Goal: Task Accomplishment & Management: Manage account settings

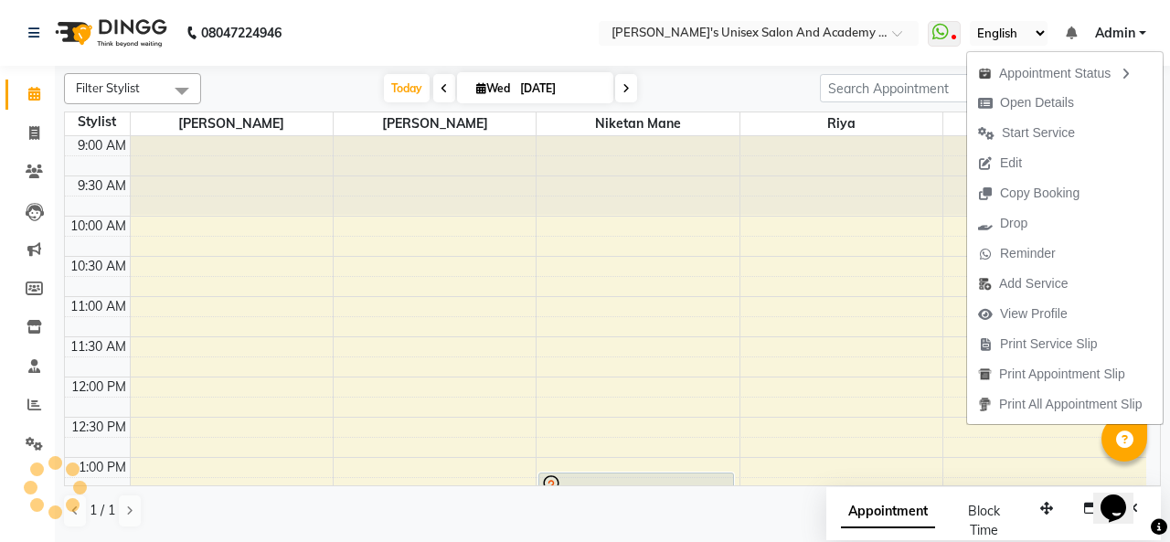
scroll to position [366, 0]
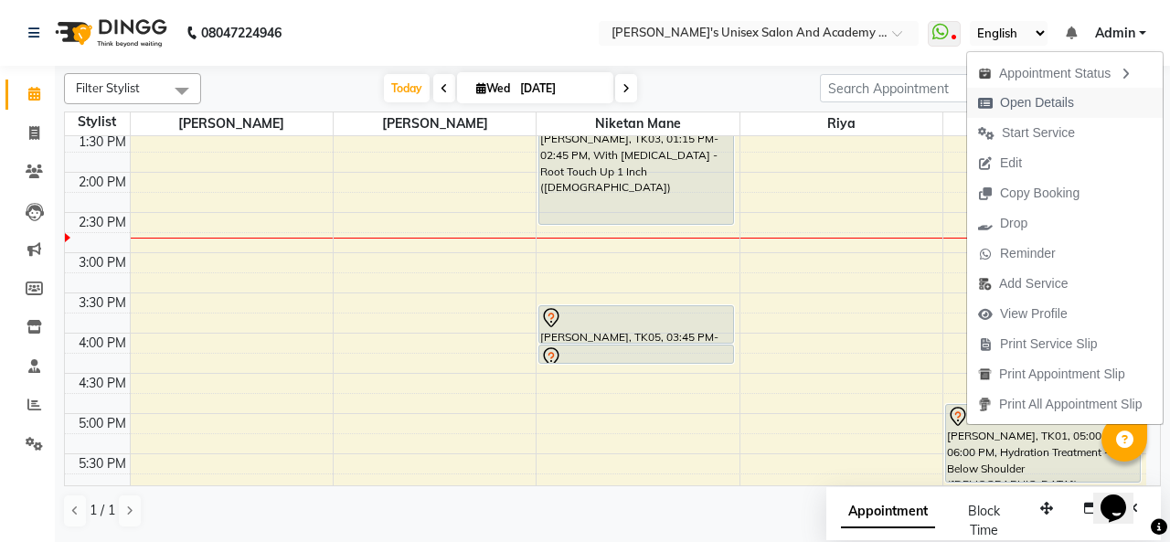
click at [1013, 109] on span "Open Details" at bounding box center [1037, 102] width 74 height 19
select select "7"
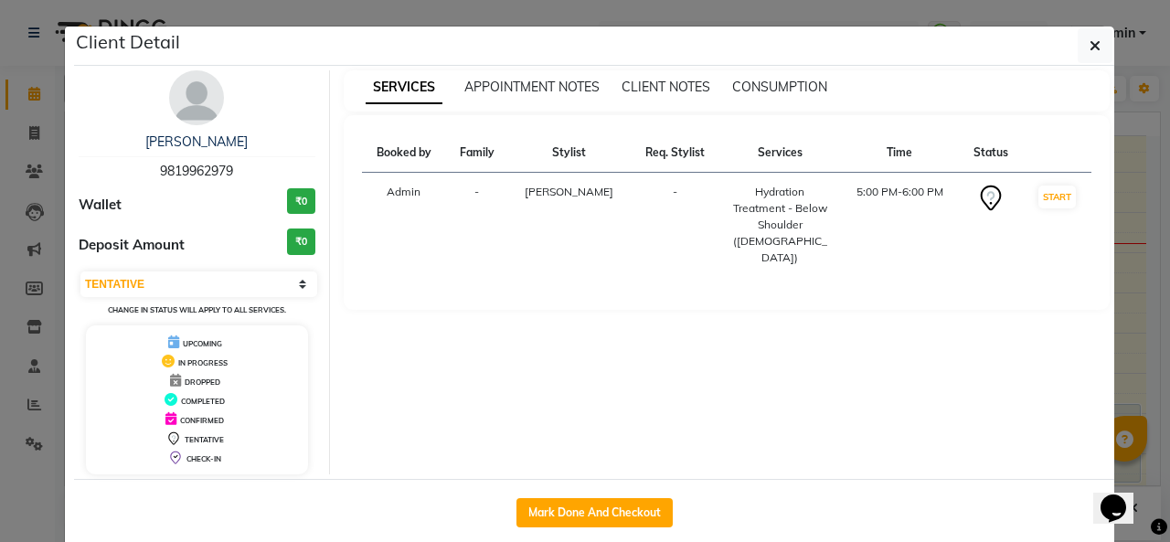
click at [592, 197] on td "[PERSON_NAME]" at bounding box center [569, 225] width 122 height 105
click at [1089, 48] on icon "button" at bounding box center [1094, 45] width 11 height 15
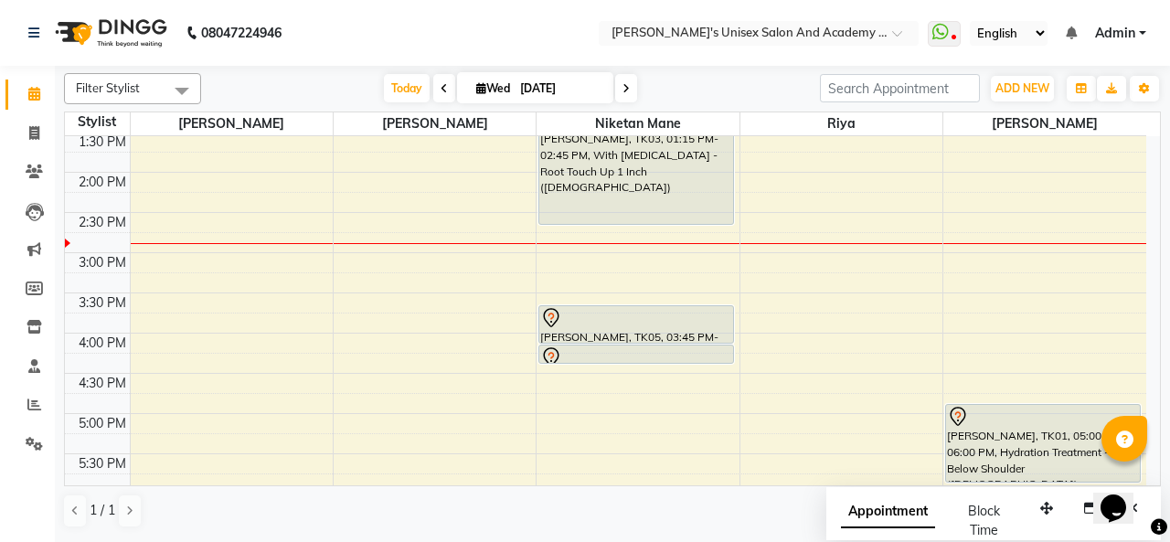
click at [565, 449] on div "9:00 AM 9:30 AM 10:00 AM 10:30 AM 11:00 AM 11:30 AM 12:00 PM 12:30 PM 1:00 PM 1…" at bounding box center [605, 333] width 1081 height 1125
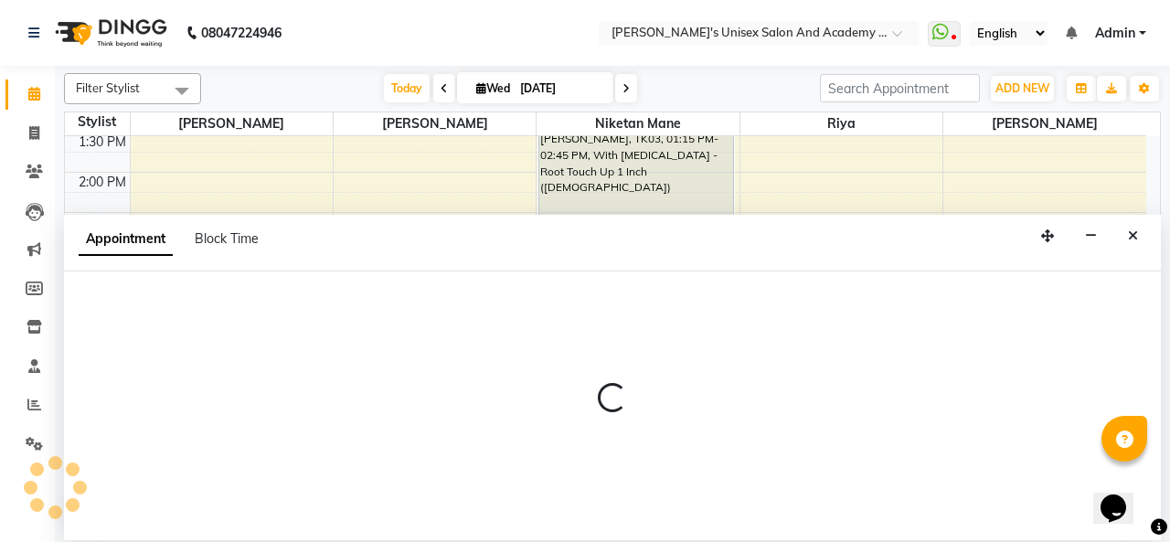
select select "43907"
select select "tentative"
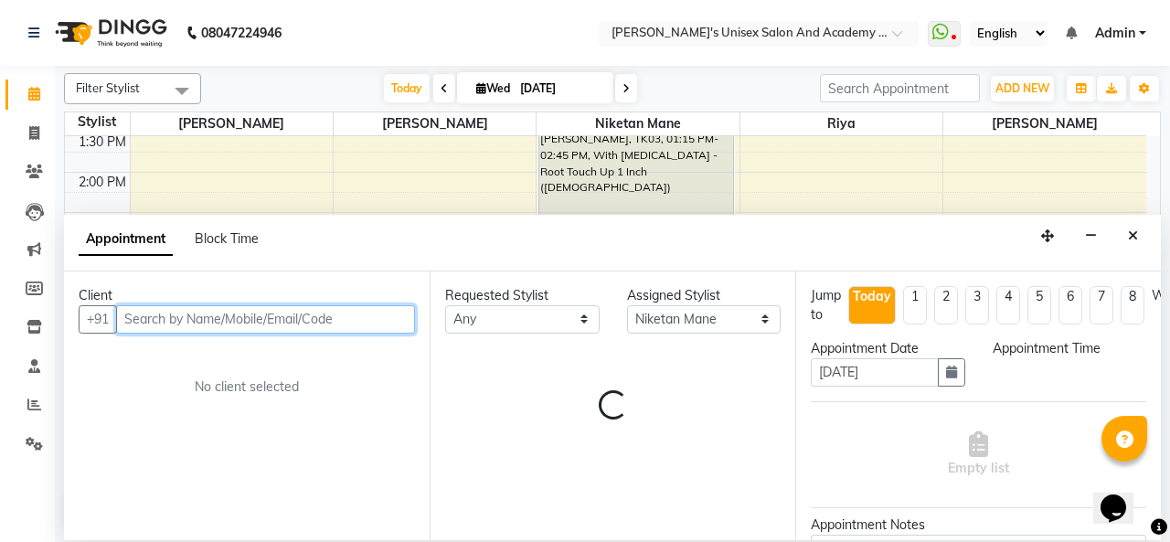
select select "1050"
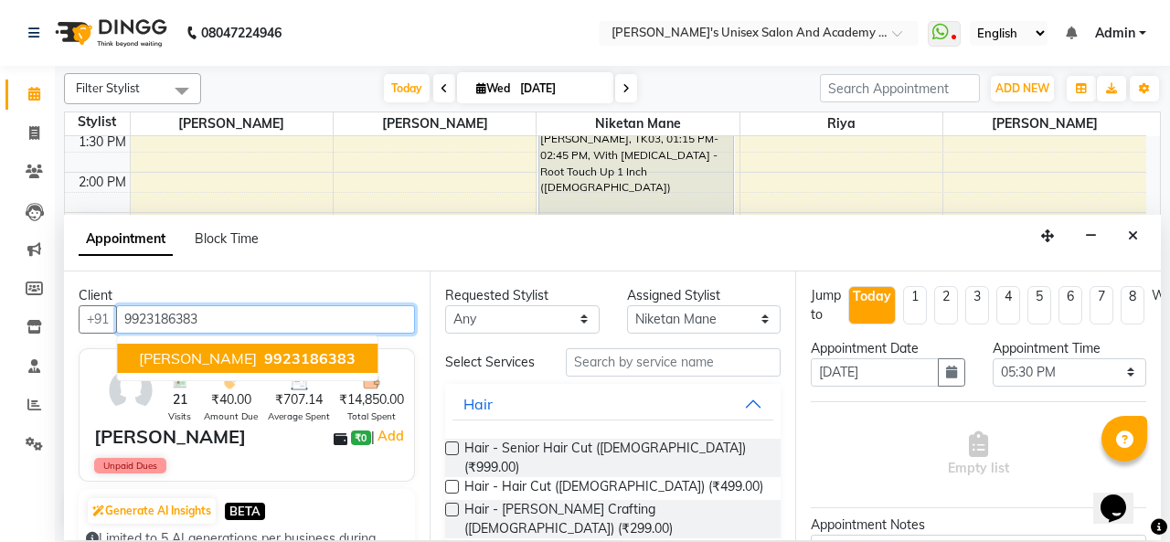
click at [211, 361] on span "[PERSON_NAME]" at bounding box center [198, 358] width 118 height 18
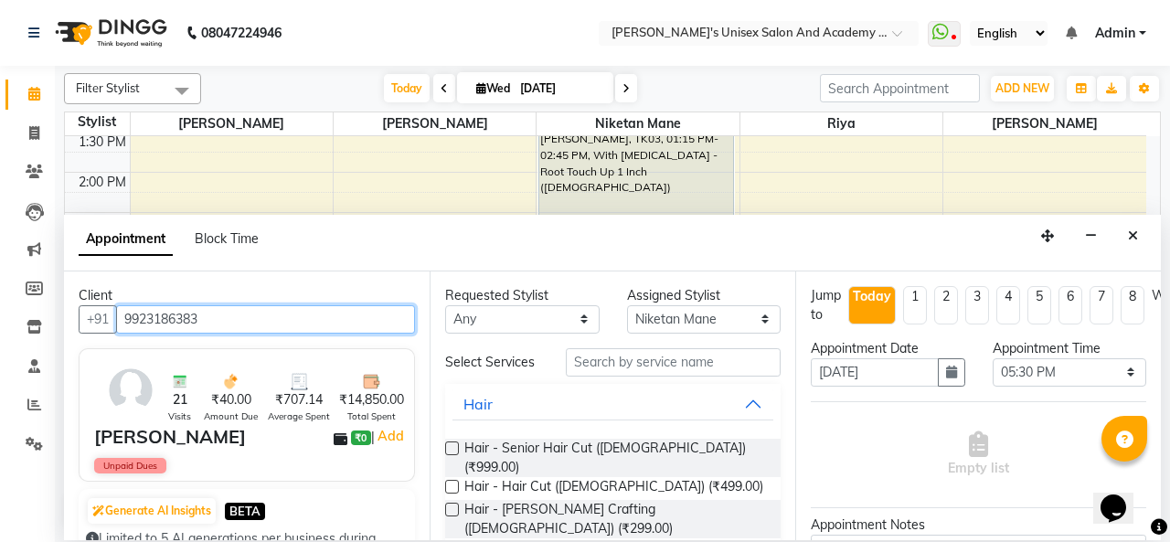
type input "9923186383"
click at [451, 480] on label at bounding box center [452, 487] width 14 height 14
click at [451, 483] on input "checkbox" at bounding box center [451, 489] width 12 height 12
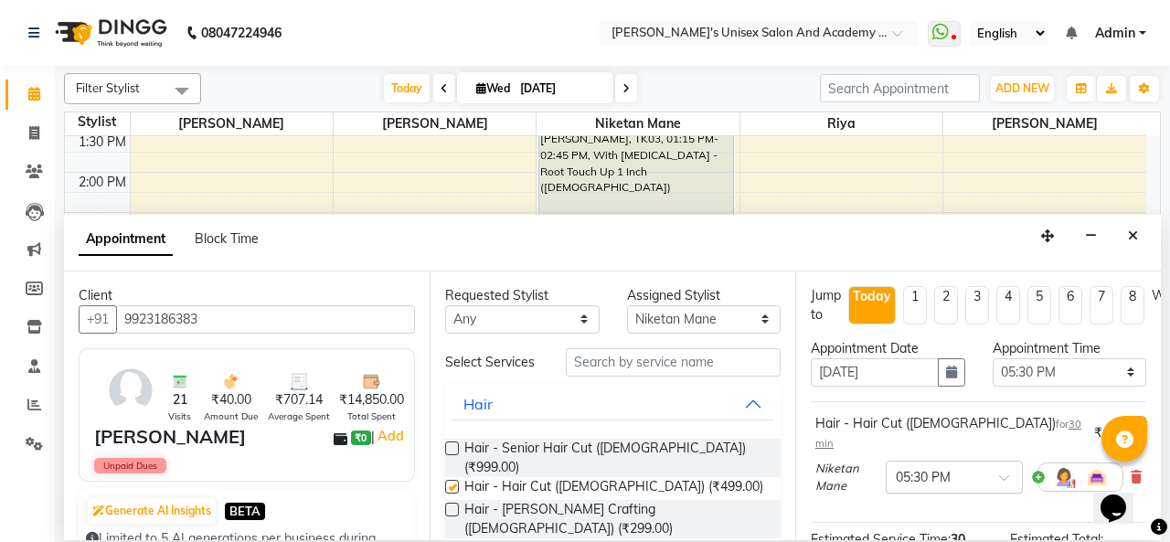
checkbox input "false"
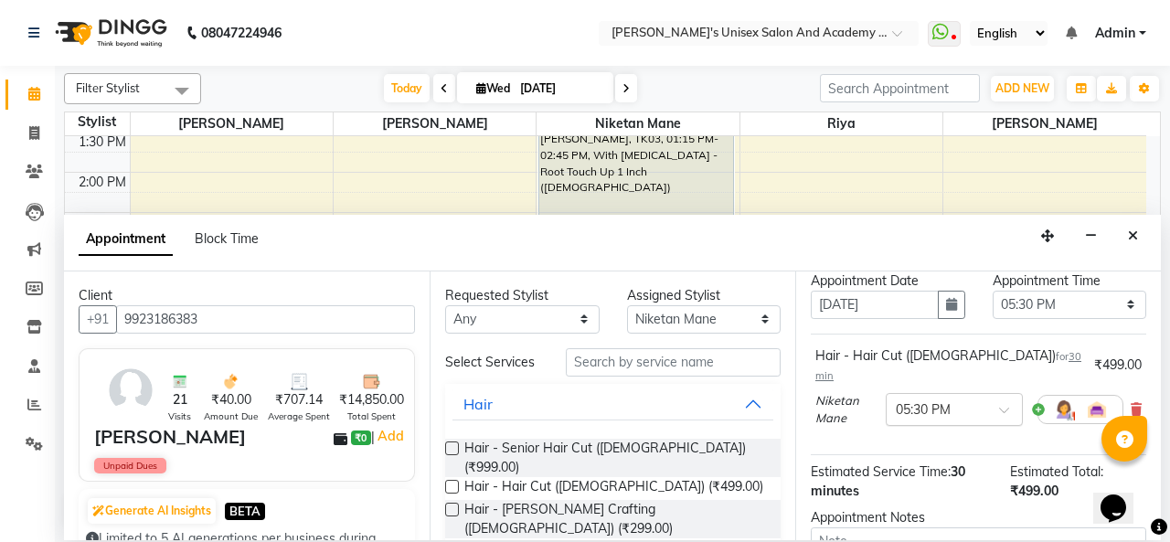
scroll to position [247, 0]
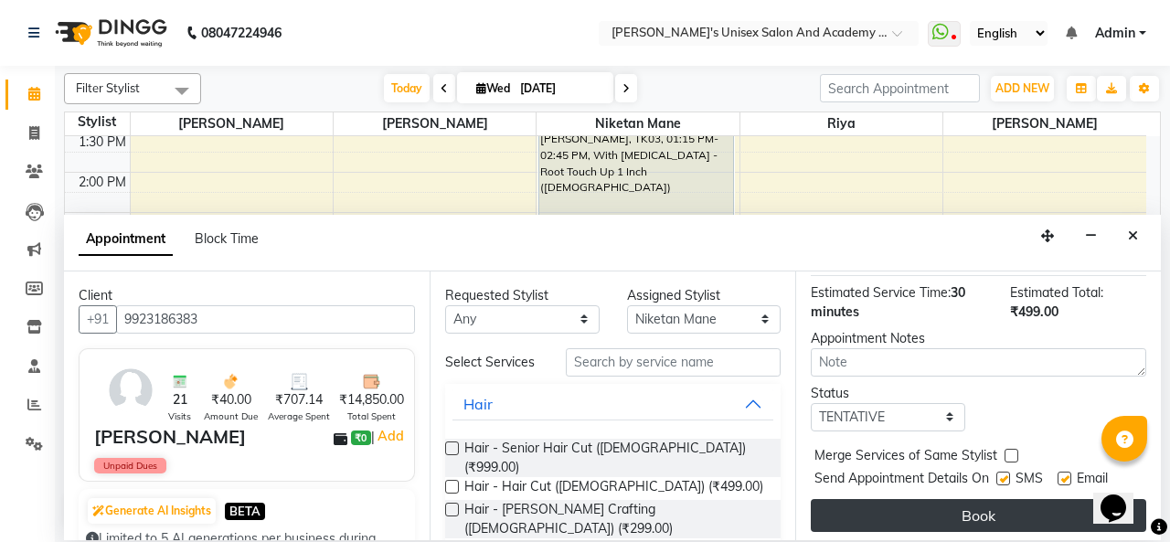
click at [984, 499] on button "Book" at bounding box center [978, 515] width 335 height 33
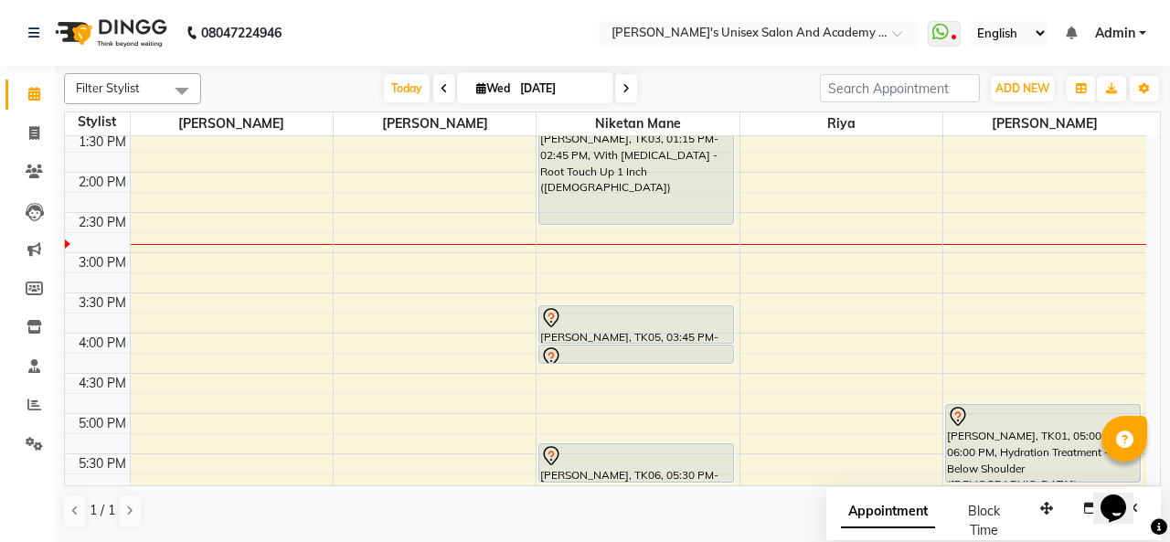
click at [615, 323] on div at bounding box center [636, 318] width 192 height 22
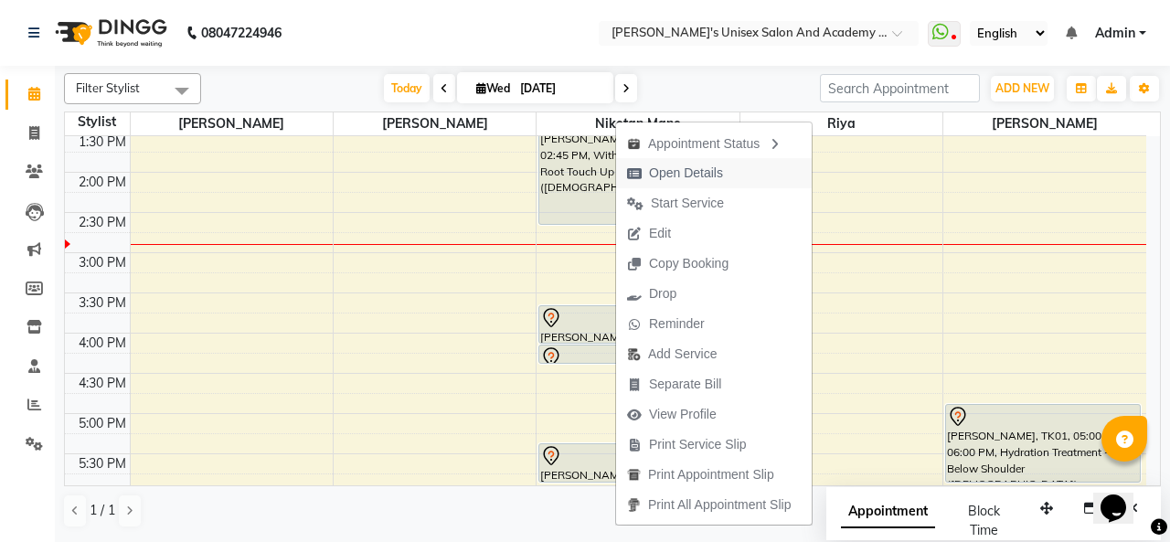
click at [702, 177] on span "Open Details" at bounding box center [686, 173] width 74 height 19
select select "7"
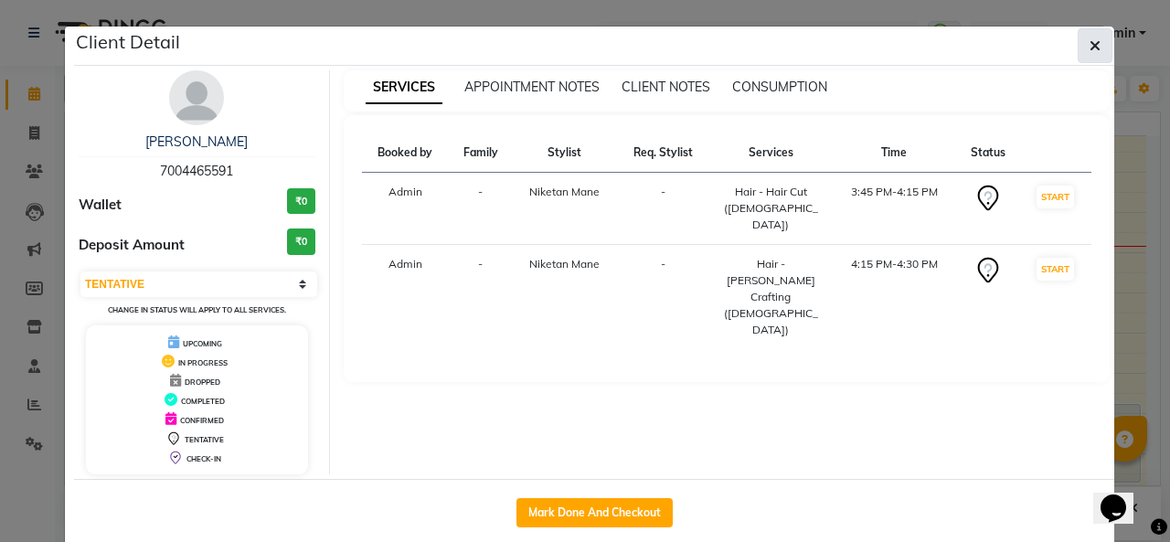
click at [1093, 47] on icon "button" at bounding box center [1094, 45] width 11 height 15
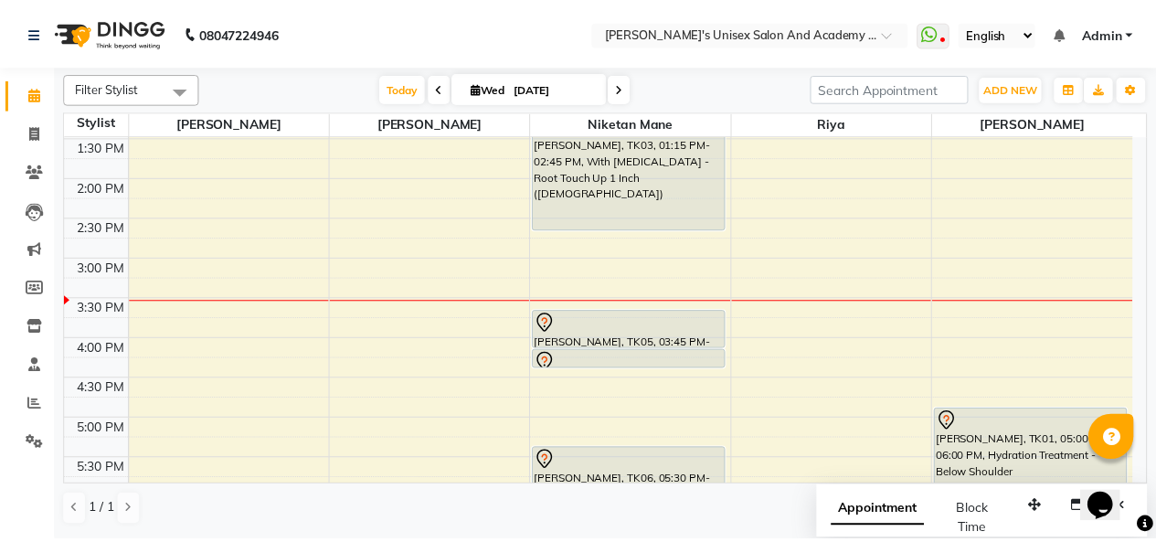
scroll to position [457, 0]
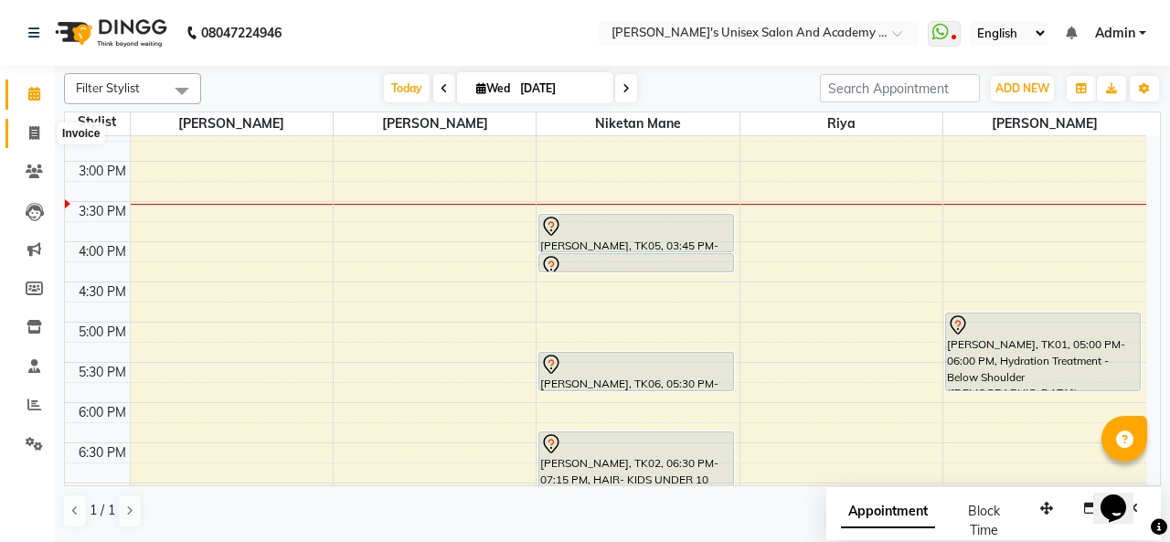
click at [32, 138] on icon at bounding box center [34, 133] width 10 height 14
select select "665"
select select "service"
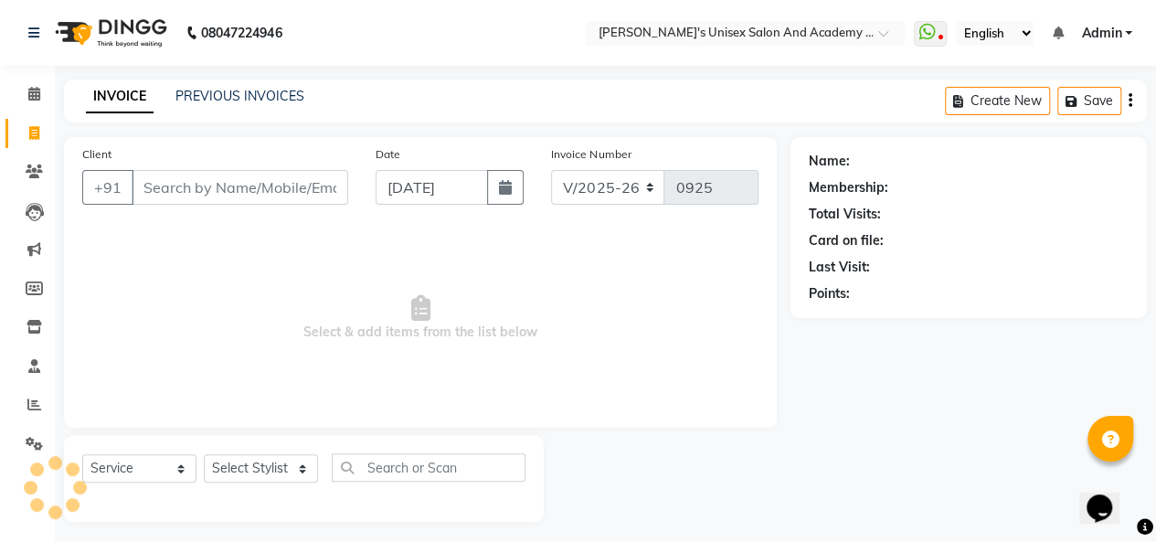
click at [198, 186] on input "Client" at bounding box center [240, 187] width 217 height 35
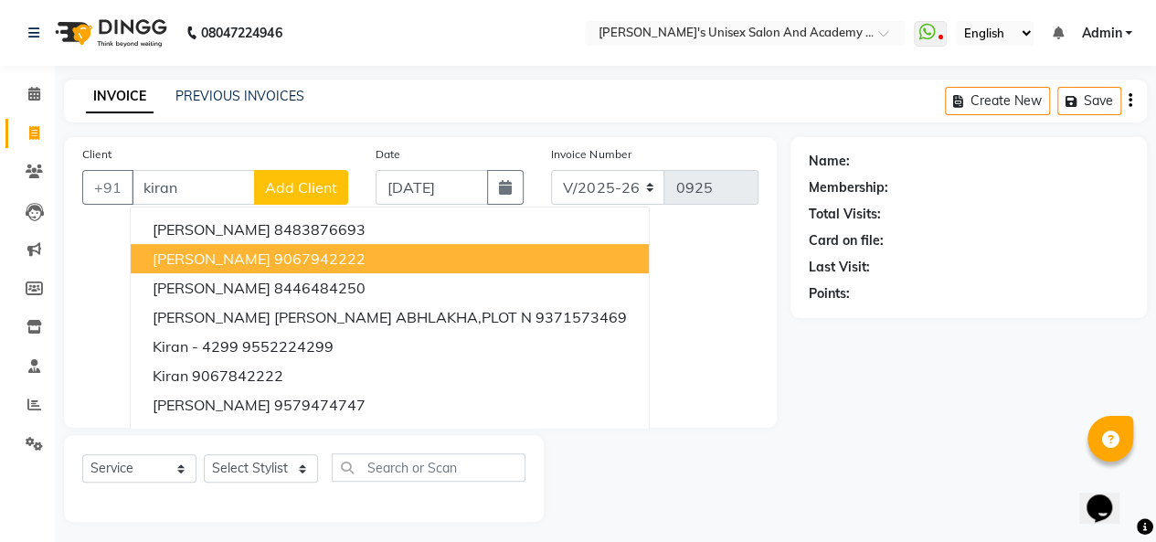
click at [246, 253] on span "[PERSON_NAME]" at bounding box center [212, 258] width 118 height 18
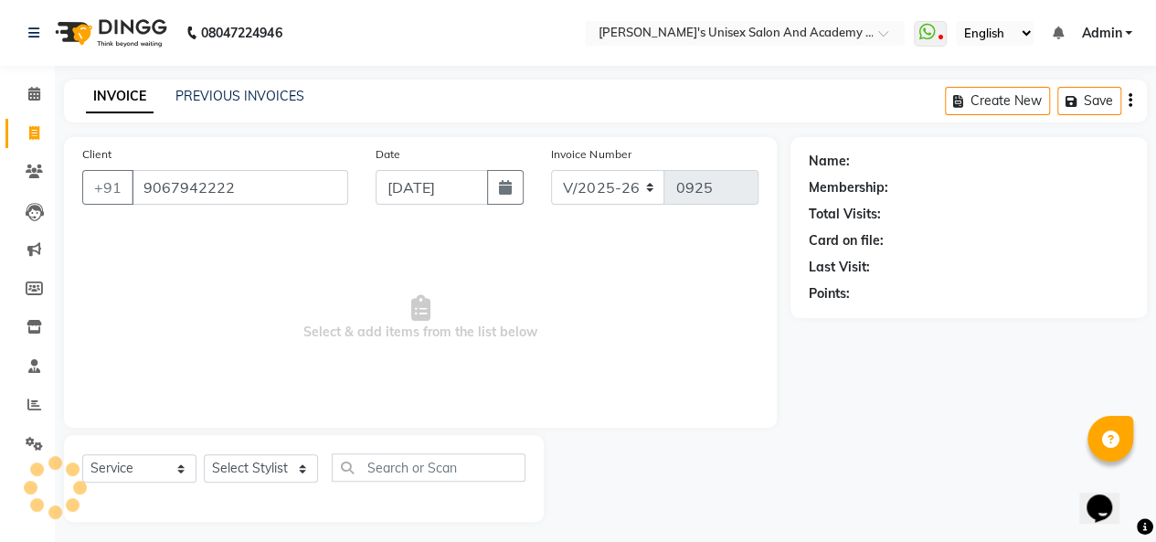
type input "9067942222"
select select "2: Object"
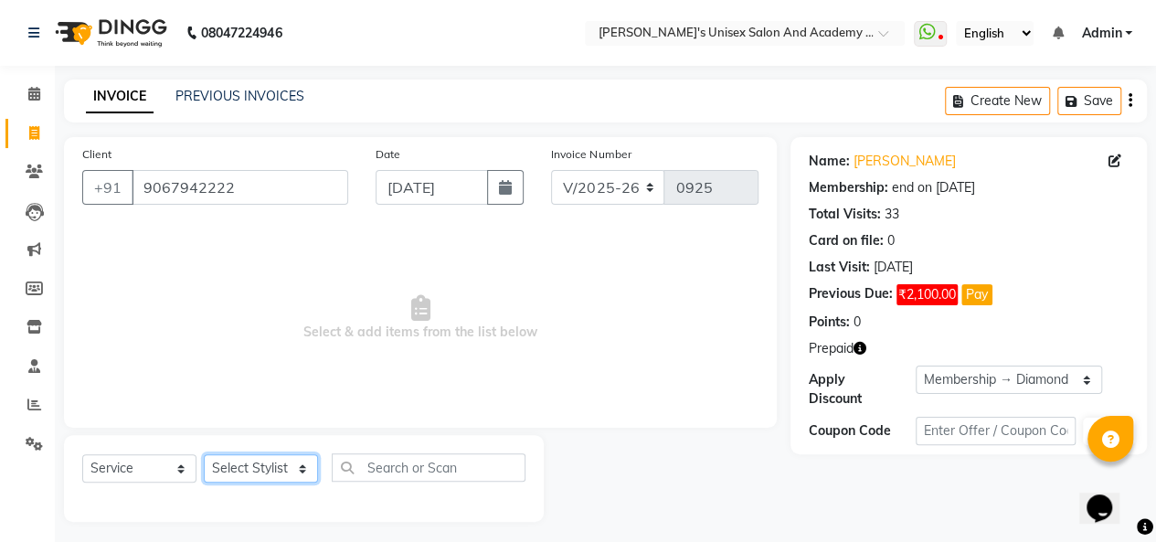
drag, startPoint x: 256, startPoint y: 472, endPoint x: 250, endPoint y: 489, distance: 18.2
click at [256, 472] on select "Select Stylist [PERSON_NAME] Niketan Mane [PERSON_NAME] Sakshey Chandlaa [PERSO…" at bounding box center [261, 468] width 114 height 28
select select "43907"
click at [204, 454] on select "Select Stylist [PERSON_NAME] Niketan Mane [PERSON_NAME] Sakshey Chandlaa [PERSO…" at bounding box center [261, 468] width 114 height 28
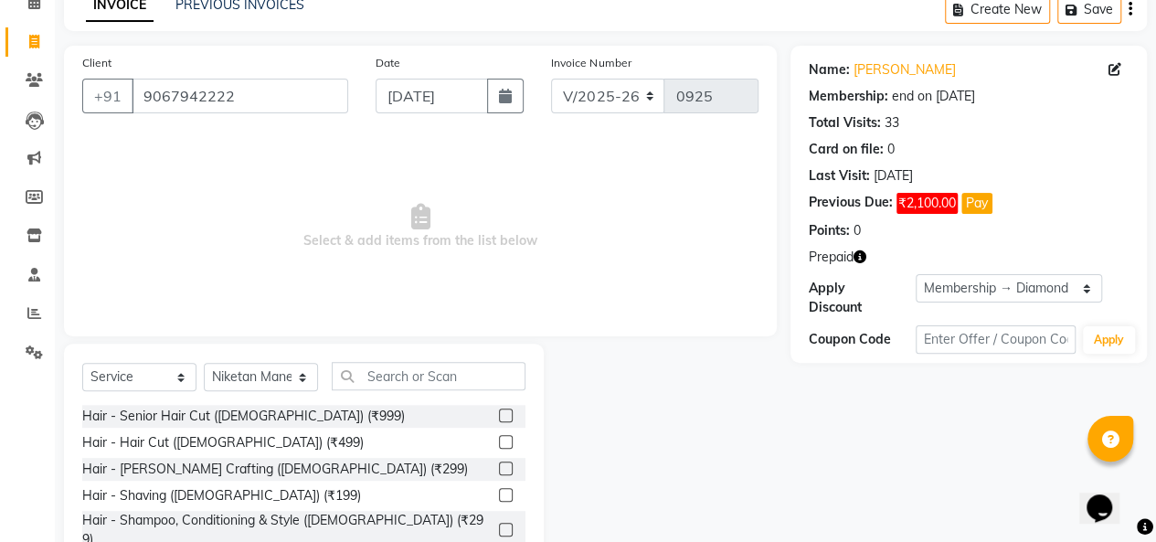
click at [499, 441] on label at bounding box center [506, 442] width 14 height 14
click at [499, 441] on input "checkbox" at bounding box center [505, 443] width 12 height 12
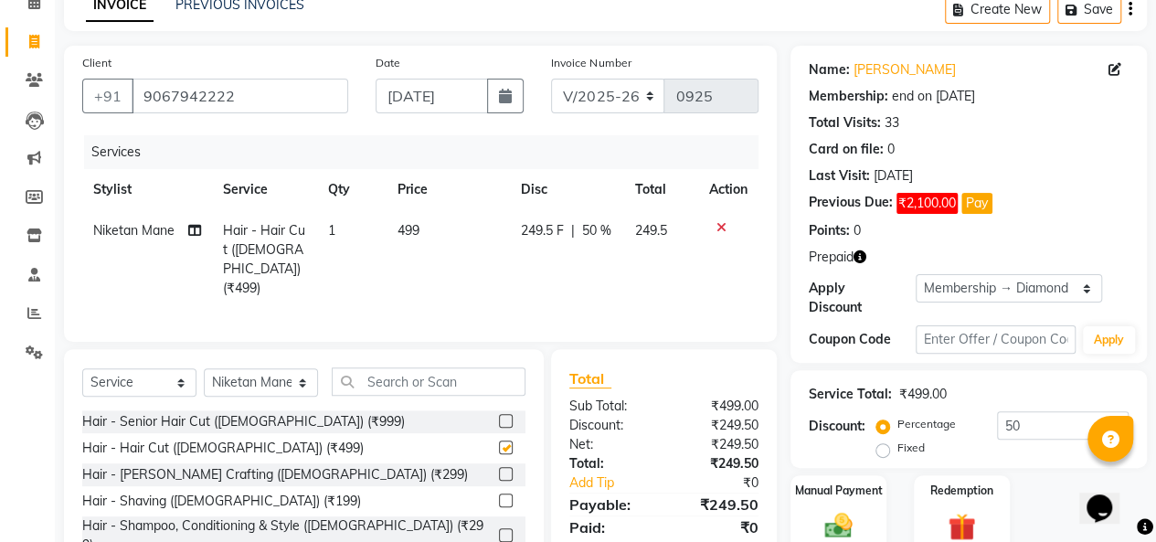
checkbox input "false"
click at [499, 467] on label at bounding box center [506, 474] width 14 height 14
click at [499, 469] on input "checkbox" at bounding box center [505, 475] width 12 height 12
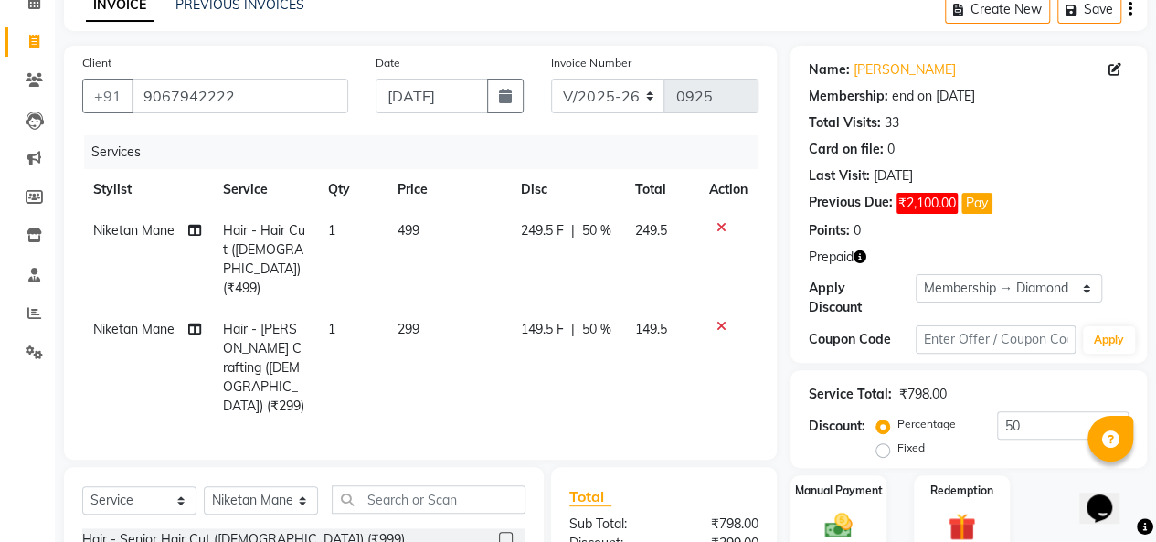
checkbox input "false"
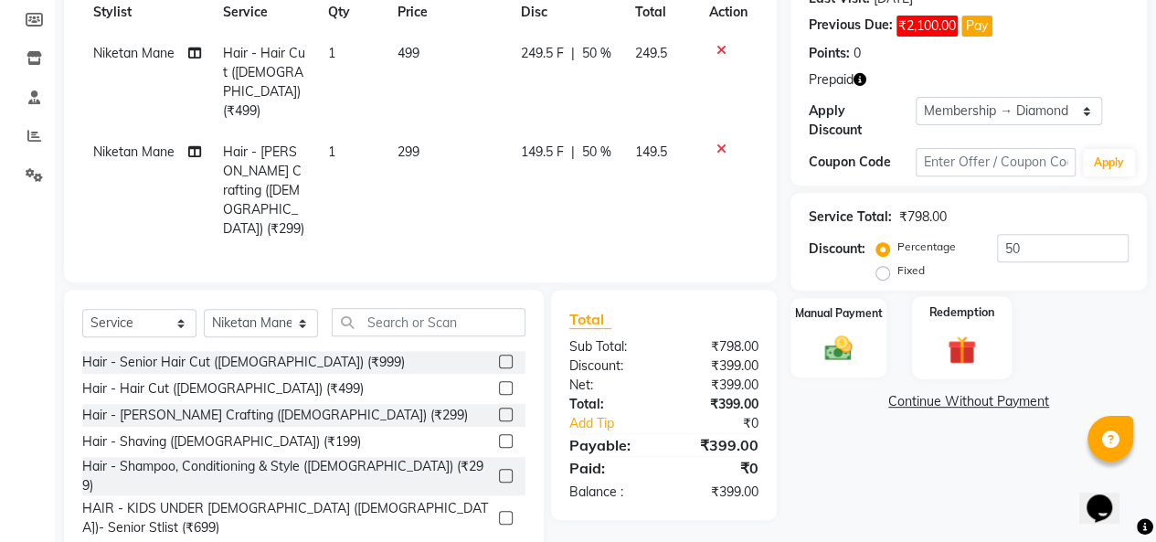
click at [978, 350] on img at bounding box center [962, 350] width 47 height 36
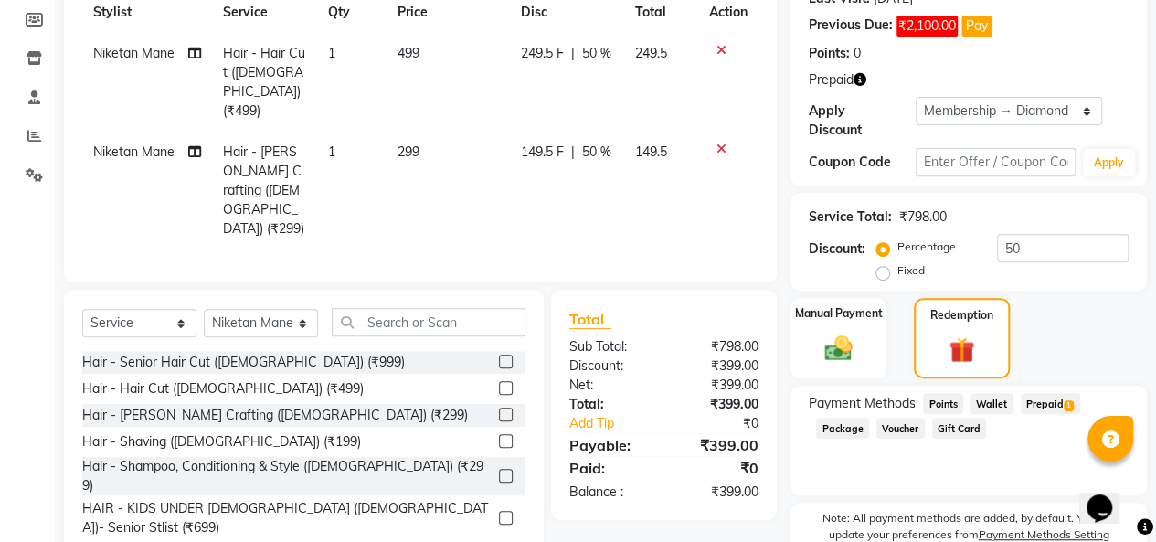
click at [1038, 404] on span "Prepaid 1" at bounding box center [1050, 403] width 59 height 21
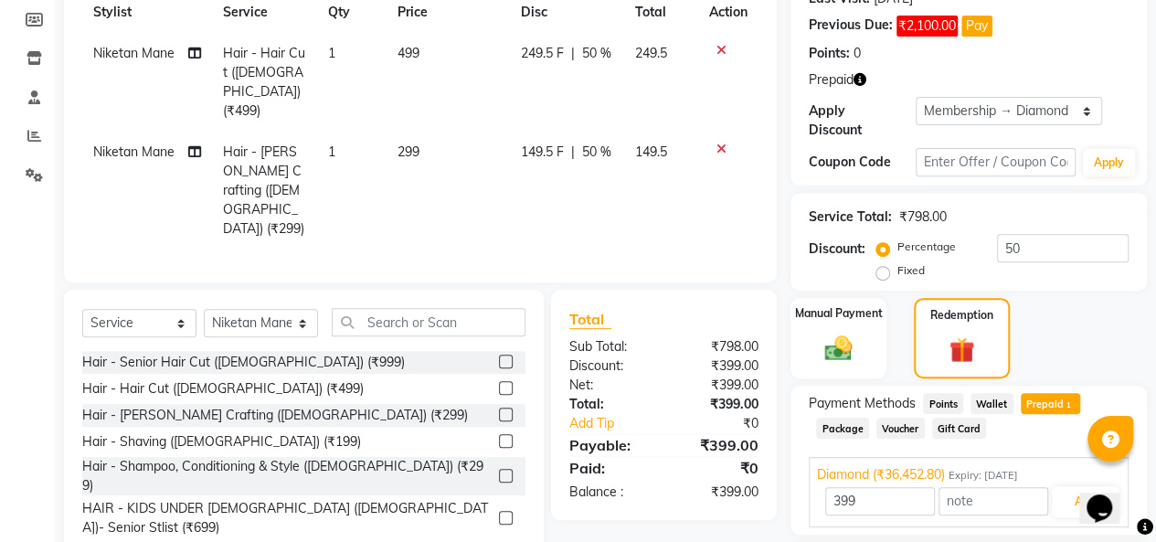
scroll to position [395, 0]
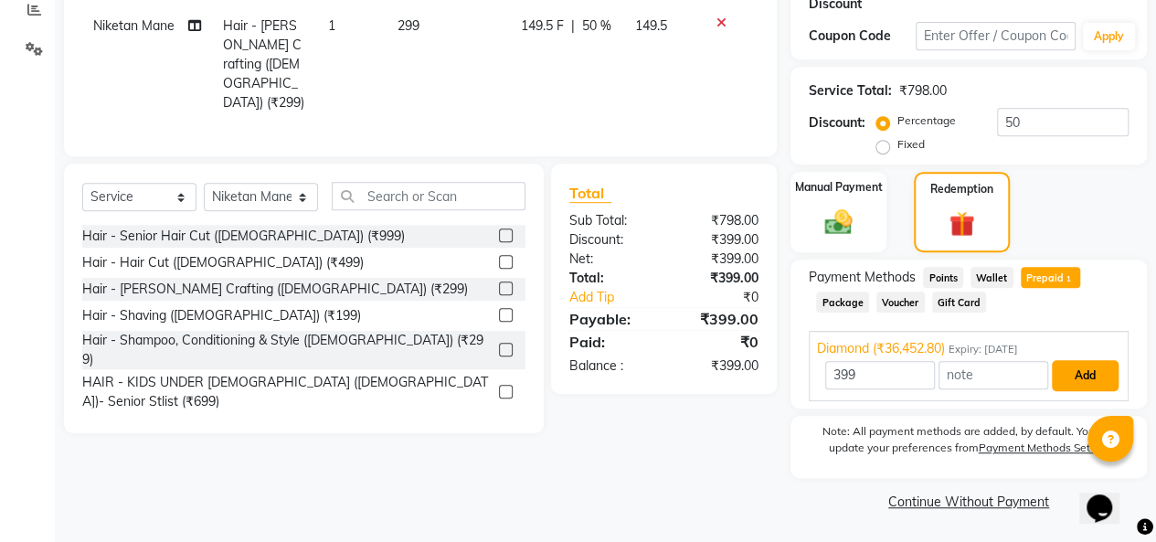
click at [1092, 377] on button "Add" at bounding box center [1085, 375] width 67 height 31
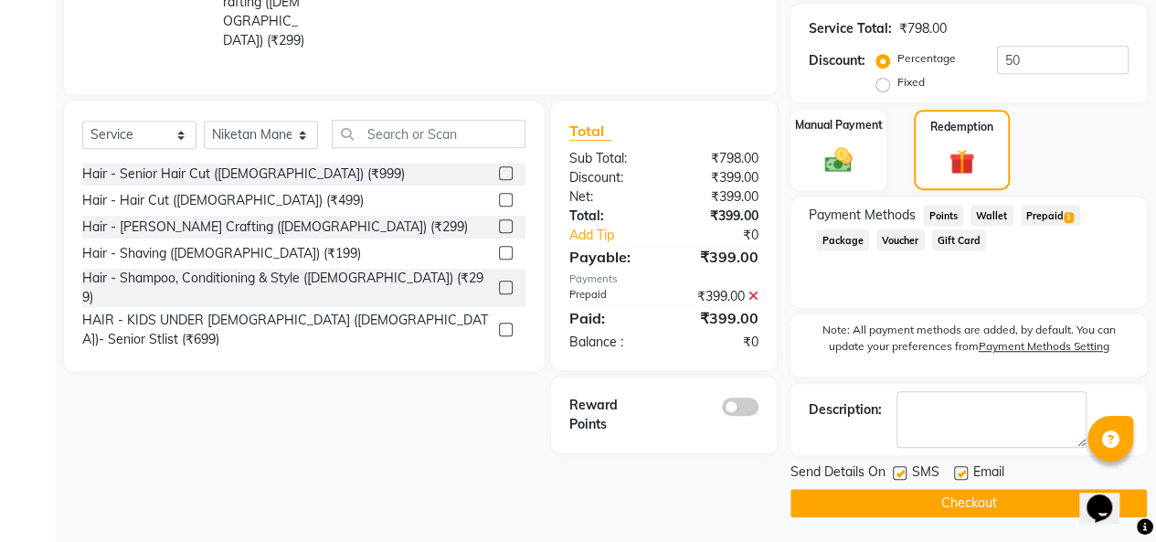
scroll to position [458, 0]
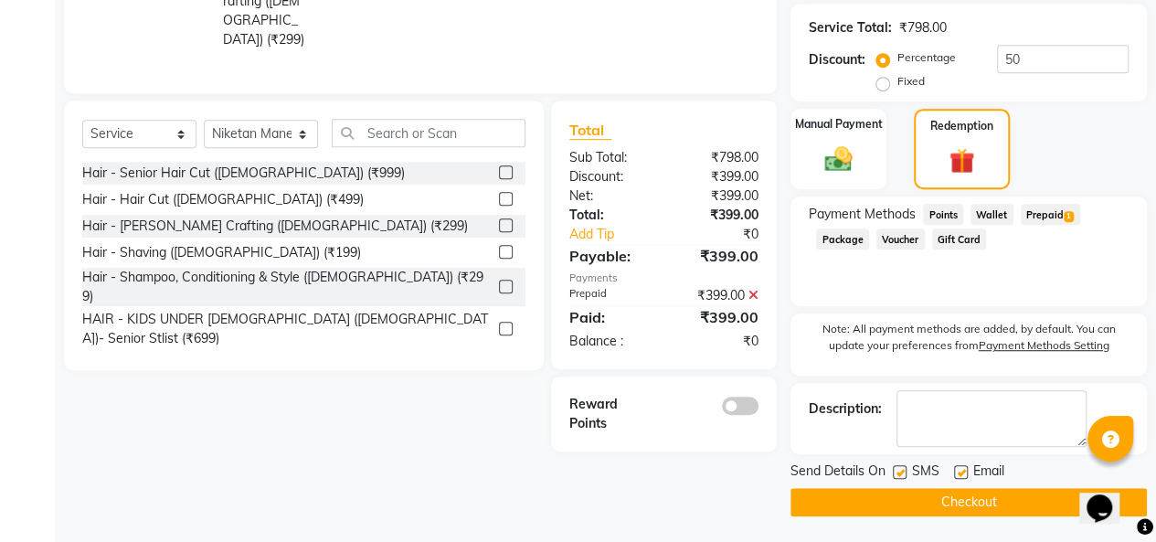
click at [1018, 498] on button "Checkout" at bounding box center [968, 502] width 356 height 28
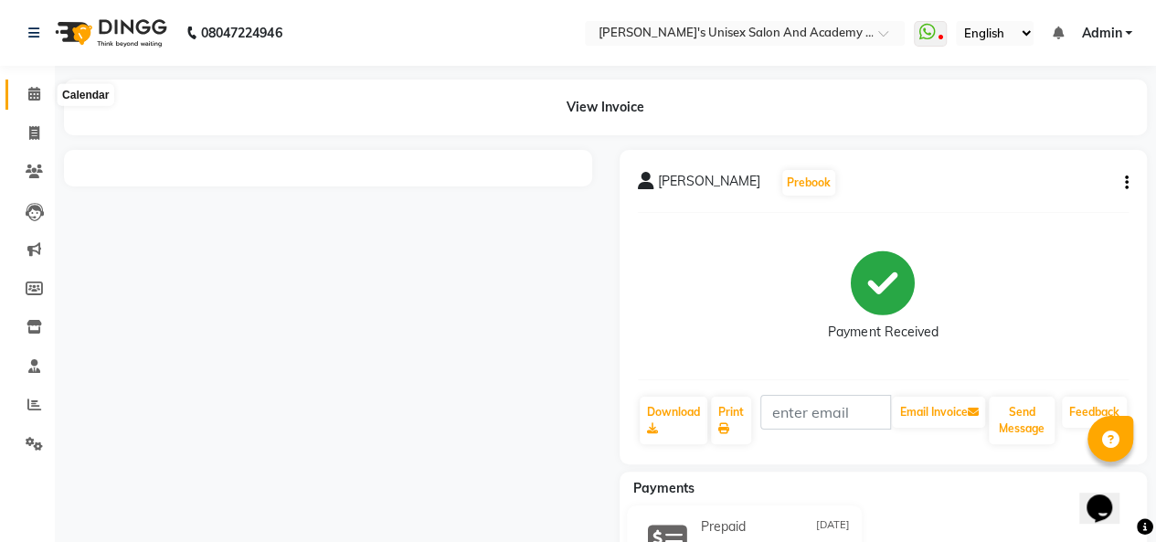
click at [40, 98] on span at bounding box center [34, 94] width 32 height 21
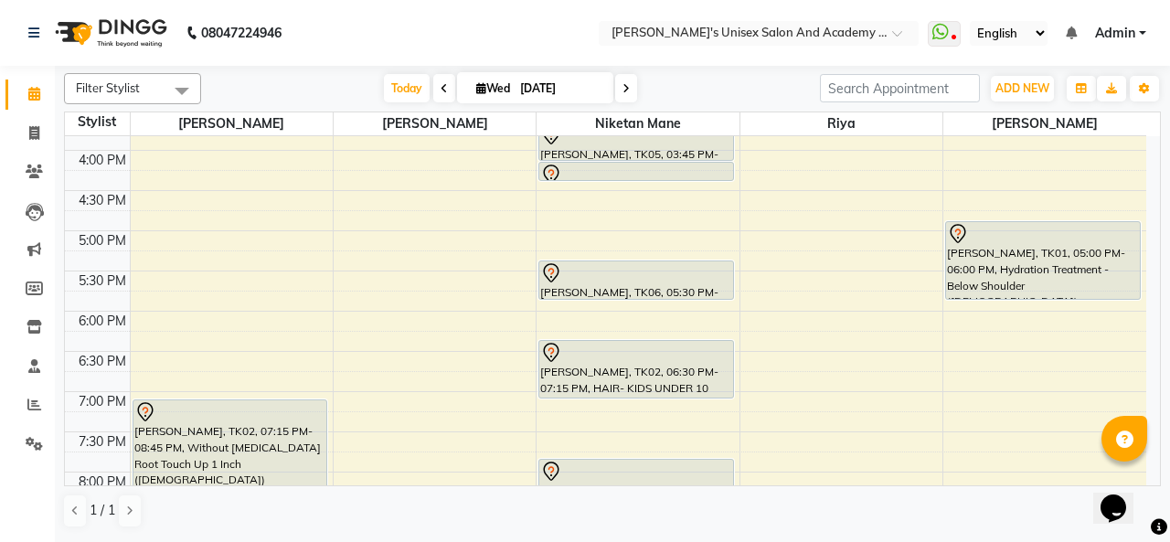
scroll to position [274, 0]
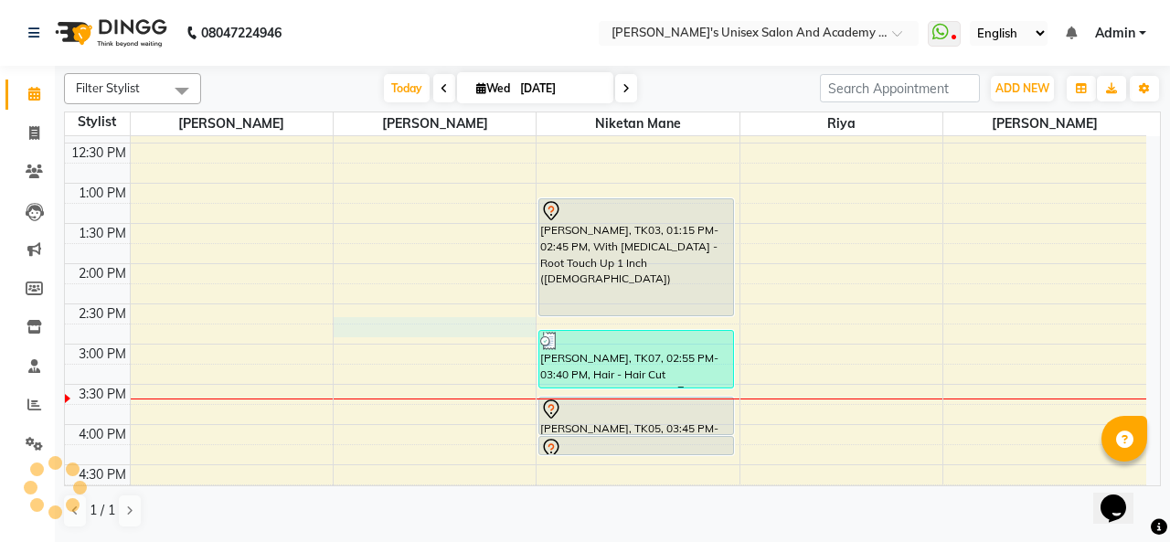
click at [406, 323] on div "9:00 AM 9:30 AM 10:00 AM 10:30 AM 11:00 AM 11:30 AM 12:00 PM 12:30 PM 1:00 PM 1…" at bounding box center [605, 424] width 1081 height 1125
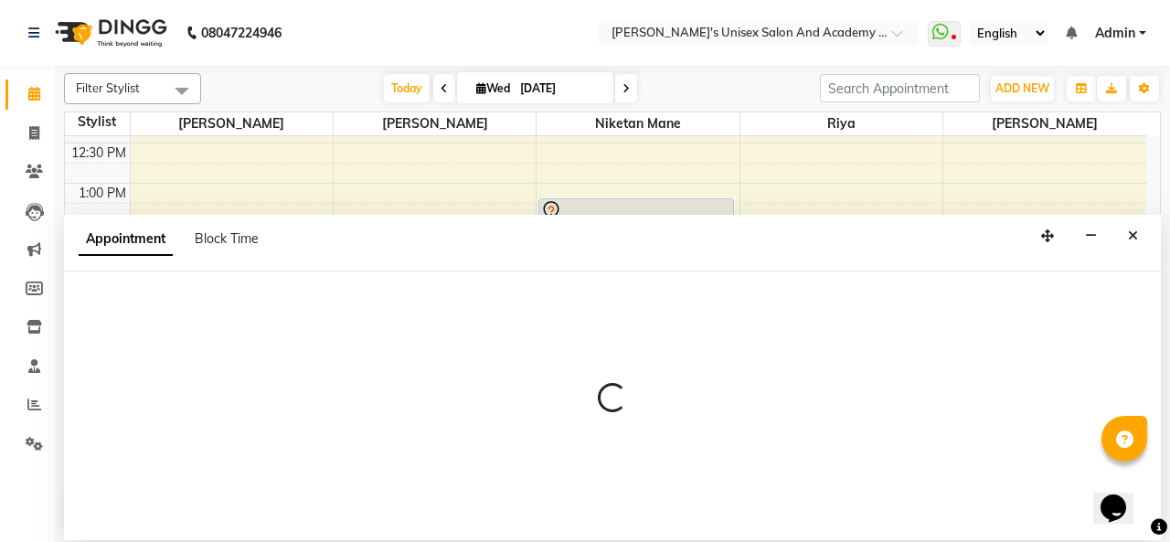
select select "65488"
select select "885"
select select "tentative"
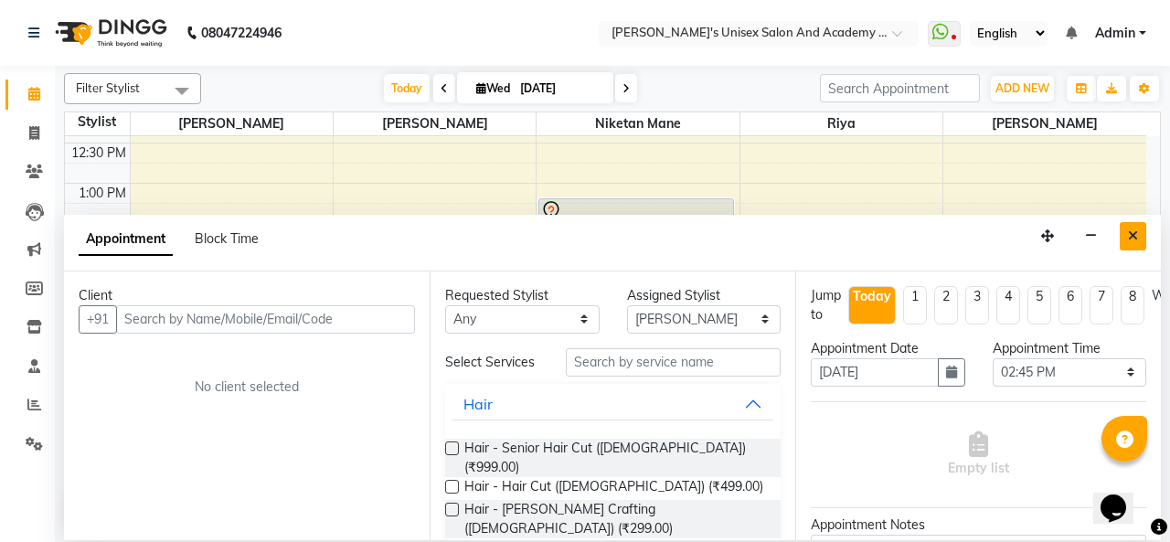
click at [1133, 235] on icon "Close" at bounding box center [1133, 235] width 10 height 13
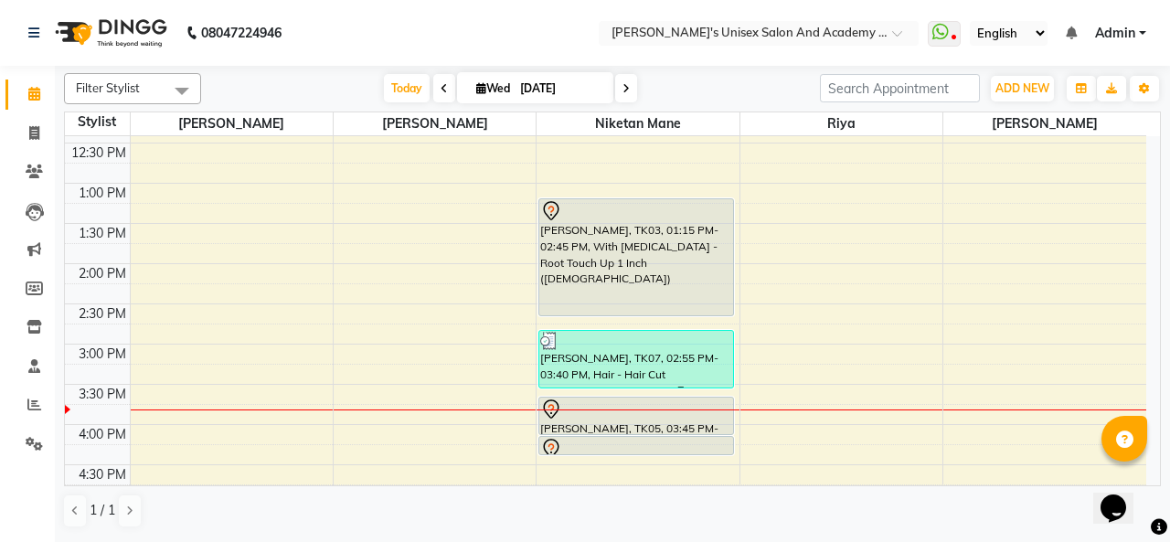
click at [634, 433] on div at bounding box center [636, 433] width 194 height 7
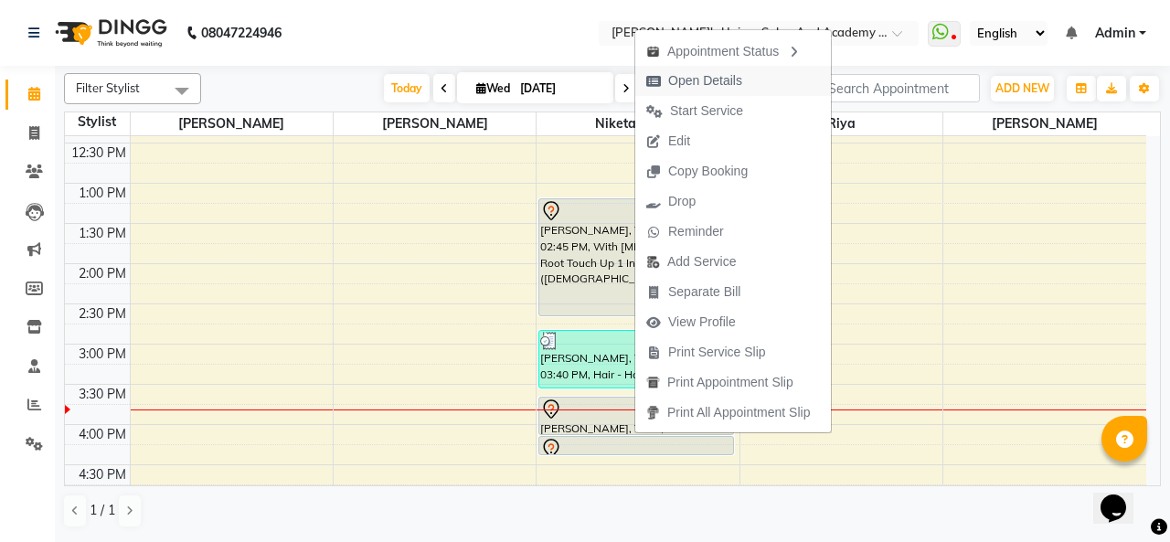
click at [716, 85] on span "Open Details" at bounding box center [705, 80] width 74 height 19
select select "7"
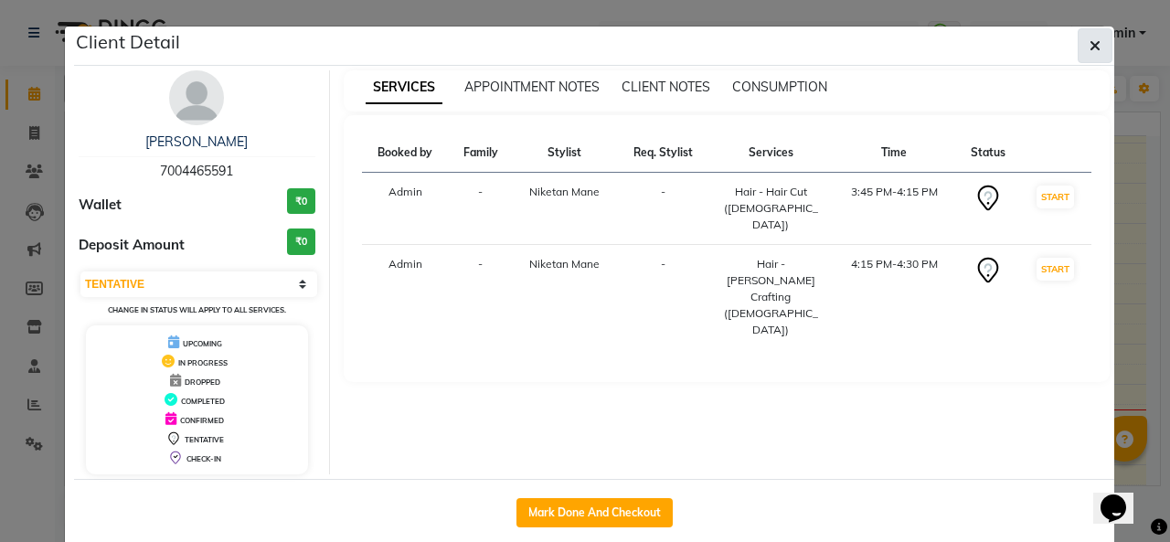
click at [1102, 47] on button "button" at bounding box center [1094, 45] width 35 height 35
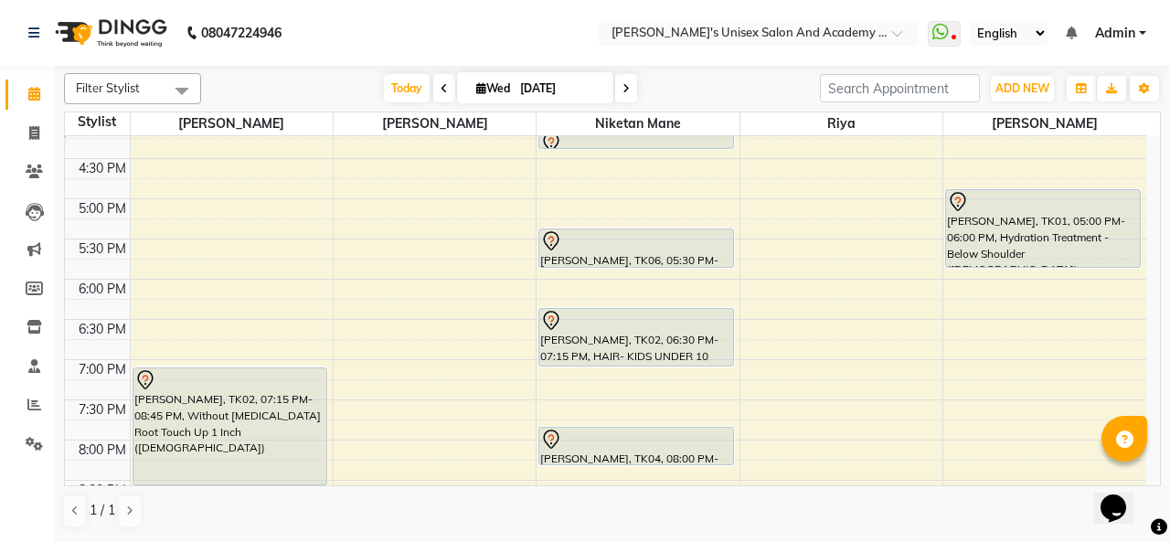
scroll to position [544, 0]
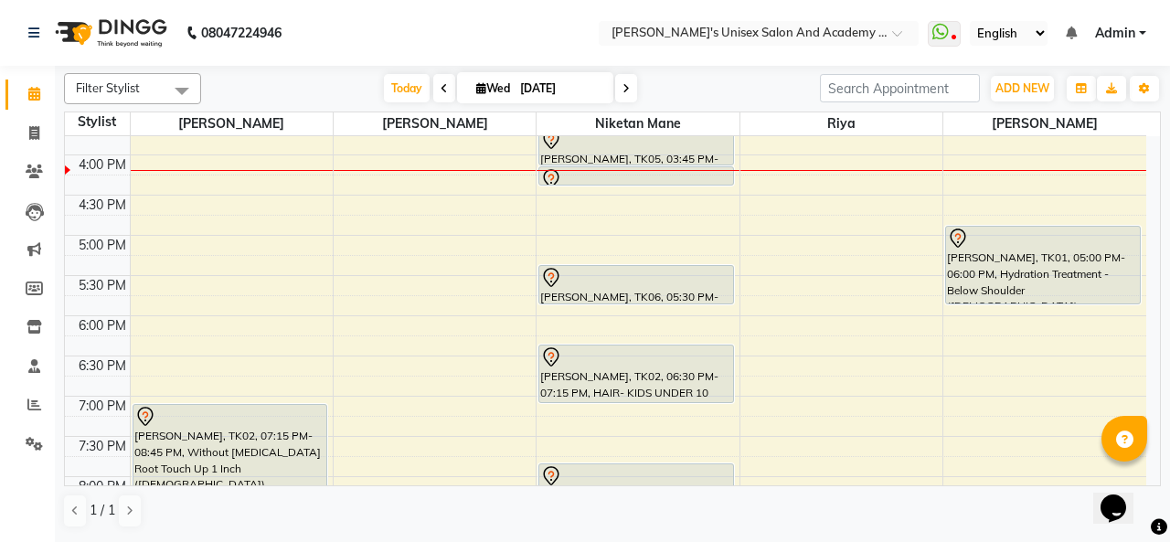
click at [981, 253] on div "[PERSON_NAME], TK01, 05:00 PM-06:00 PM, Hydration Treatment - Below Shoulder ([…" at bounding box center [1043, 265] width 194 height 77
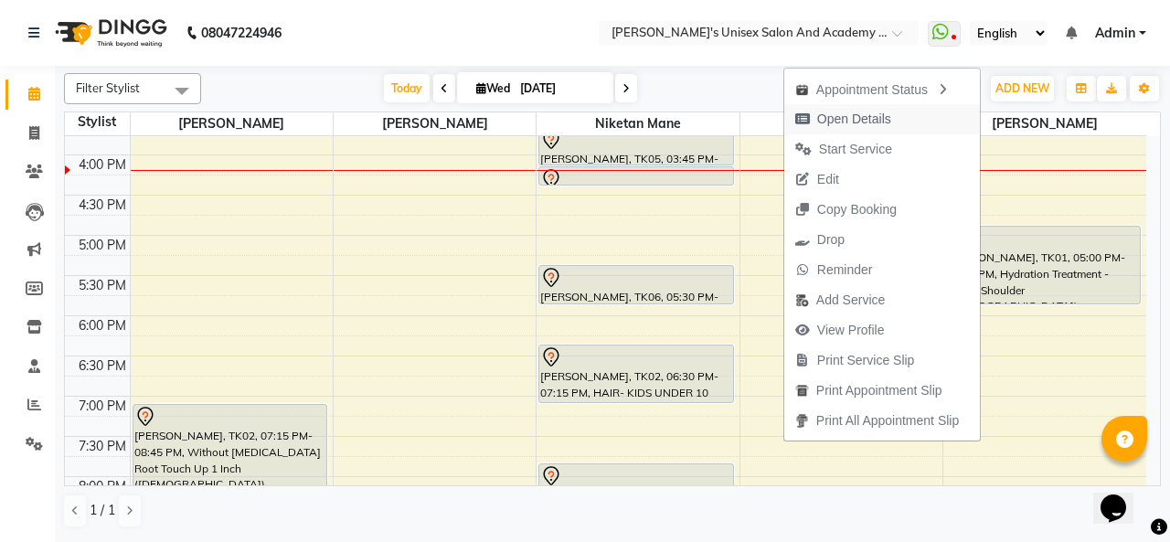
click at [914, 122] on button "Open Details" at bounding box center [882, 119] width 196 height 30
select select "7"
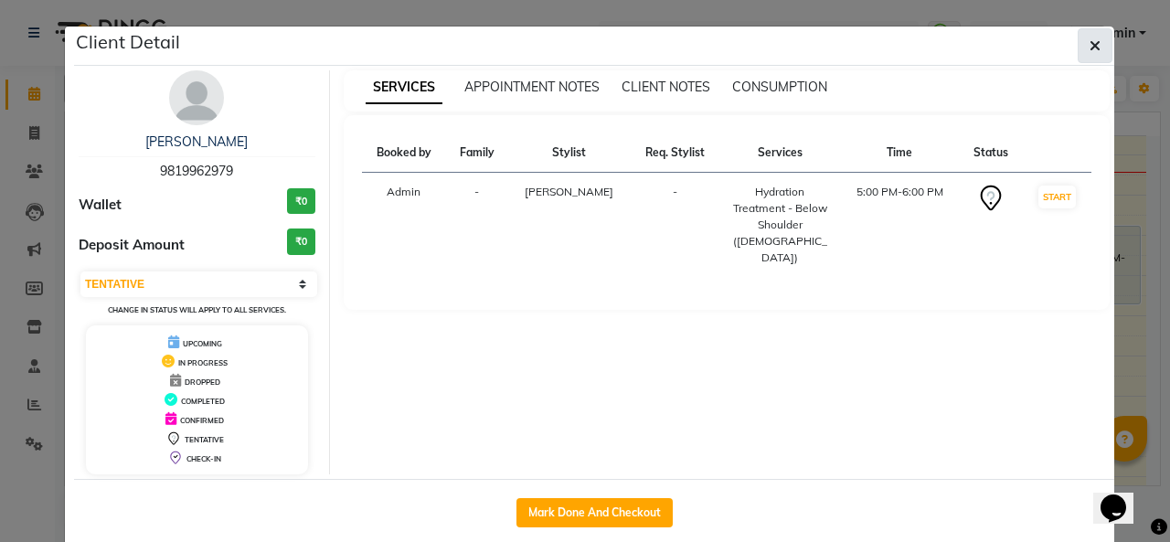
click at [1089, 38] on icon "button" at bounding box center [1094, 45] width 11 height 15
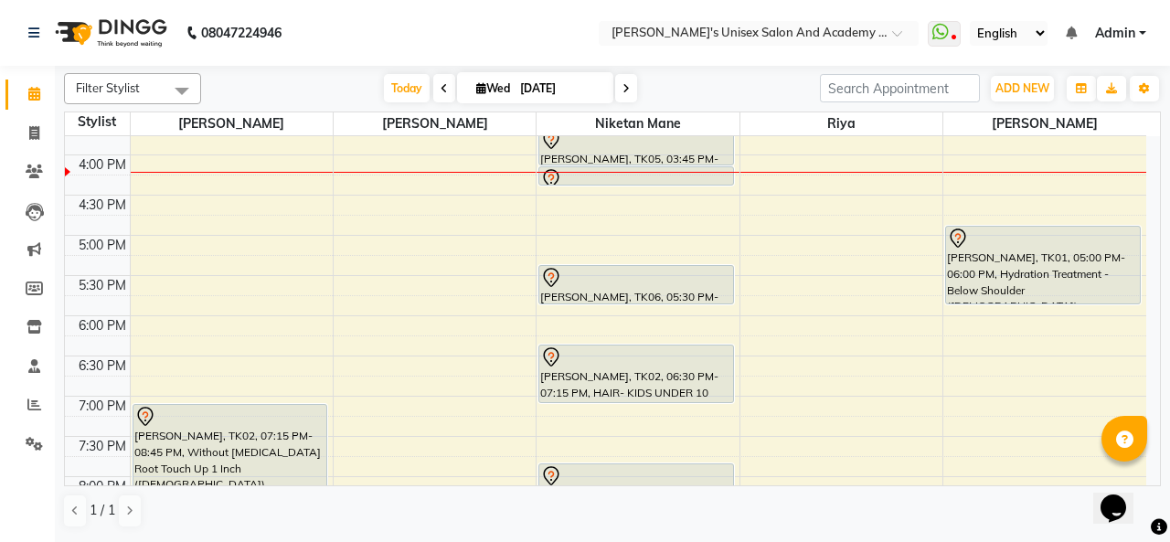
scroll to position [1, 113]
click at [1144, 476] on div "Opens Chat This icon Opens the chat window." at bounding box center [1122, 476] width 44 height 0
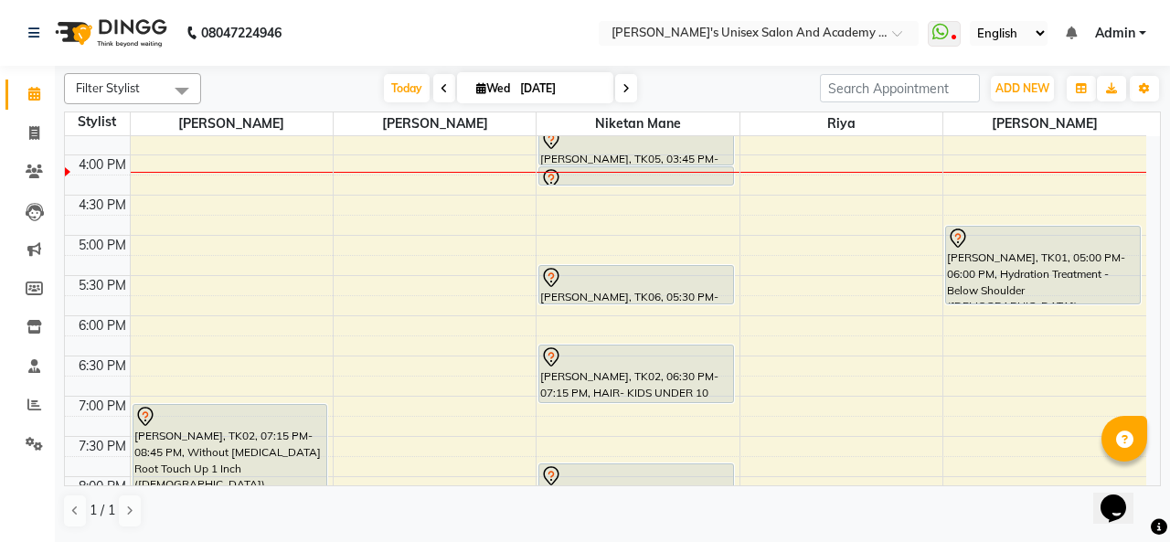
scroll to position [758, 0]
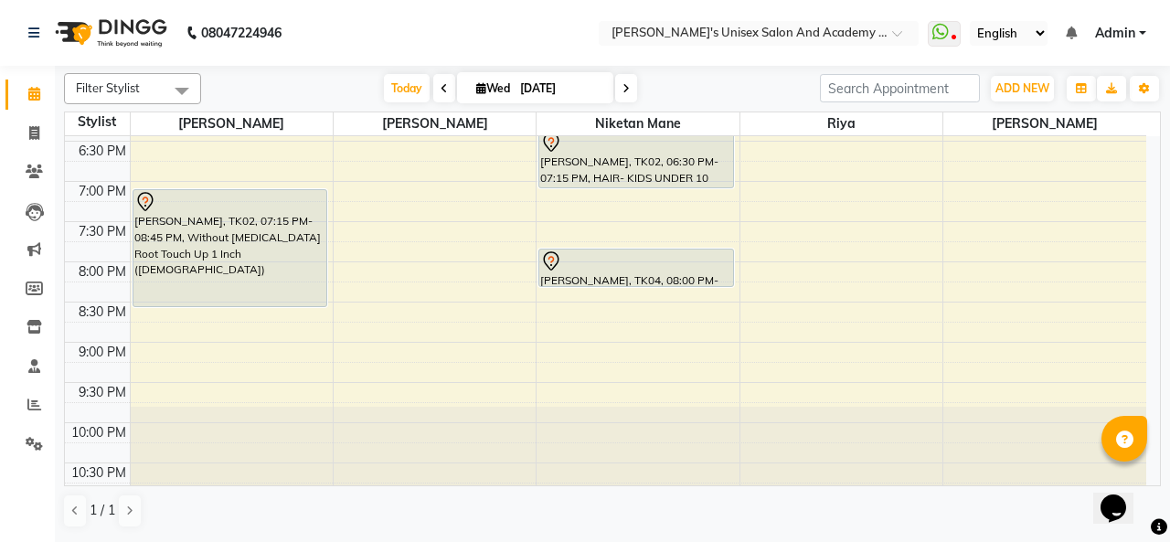
click at [571, 265] on div at bounding box center [636, 261] width 192 height 22
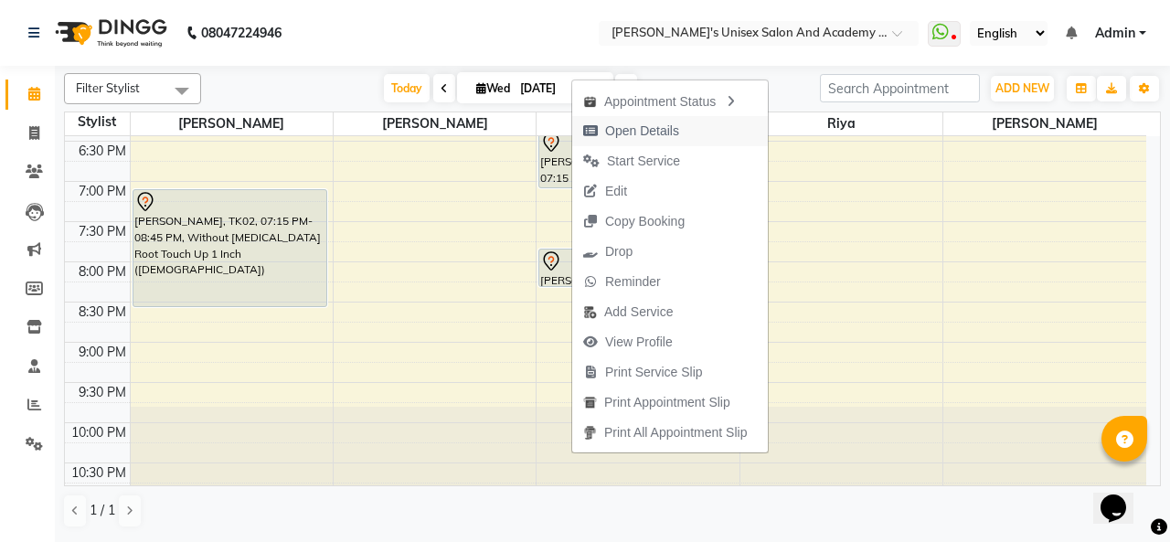
click at [652, 133] on span "Open Details" at bounding box center [642, 131] width 74 height 19
select select "7"
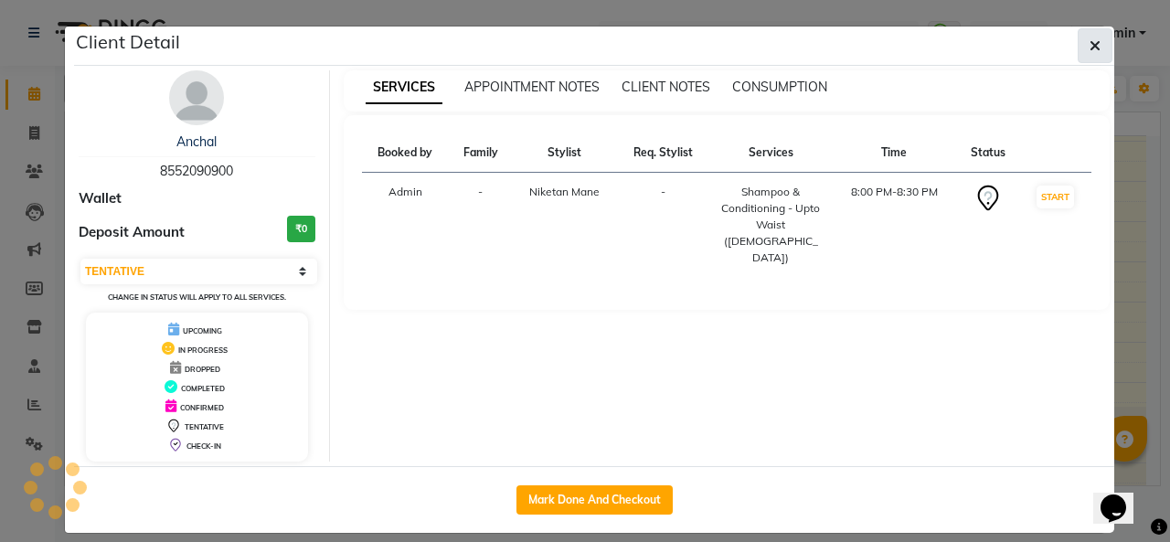
click at [1089, 47] on icon "button" at bounding box center [1094, 45] width 11 height 15
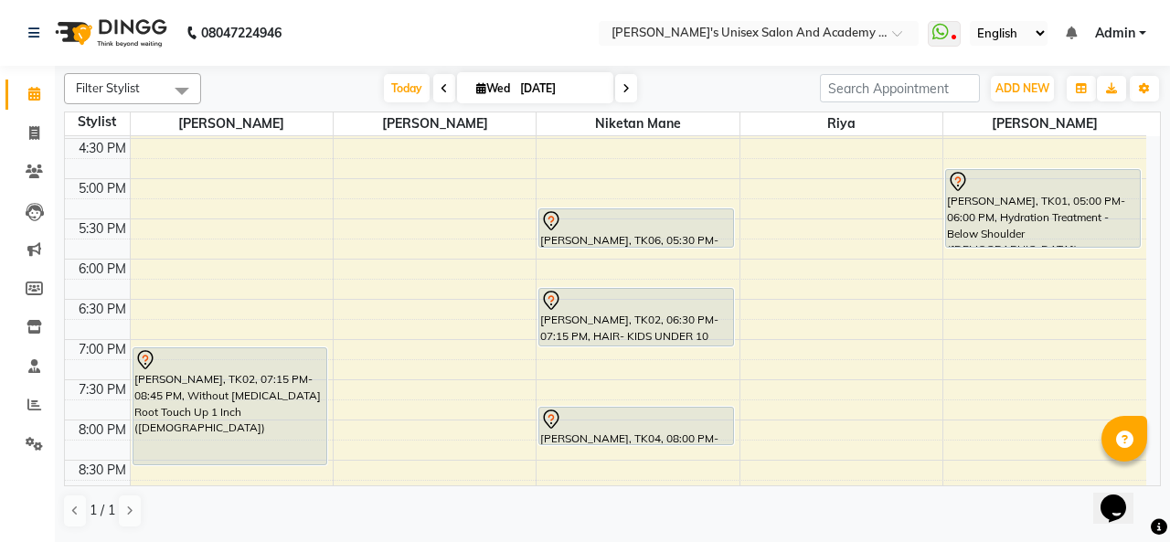
scroll to position [484, 0]
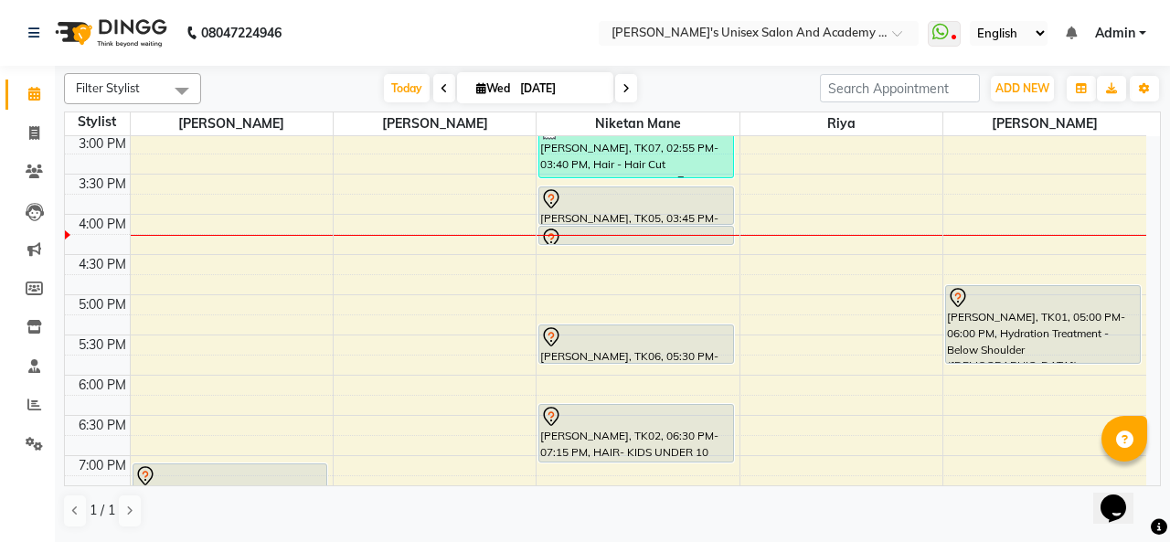
drag, startPoint x: 411, startPoint y: 282, endPoint x: 444, endPoint y: 370, distance: 93.7
